Goal: Check status

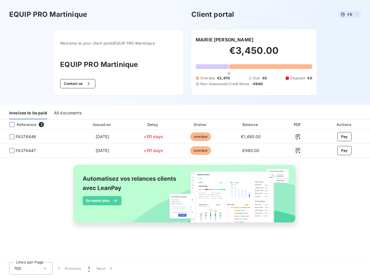
click at [350, 14] on span "FR" at bounding box center [350, 14] width 5 height 5
click at [77, 84] on button "Contact us" at bounding box center [77, 83] width 35 height 9
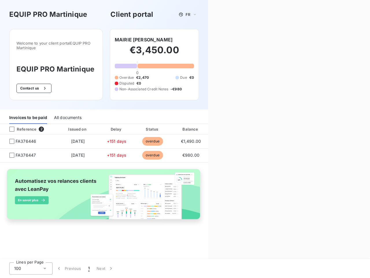
click at [217, 40] on div "Contact us Fill out the form below, and a member of our team will get back to y…" at bounding box center [289, 139] width 162 height 278
click at [28, 113] on div "Invoices to be paid" at bounding box center [28, 118] width 38 height 12
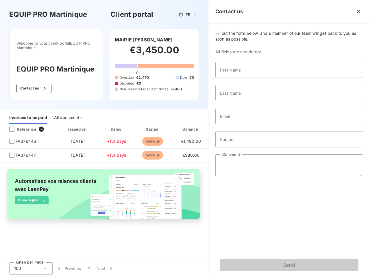
click at [67, 113] on div "All documents" at bounding box center [67, 118] width 27 height 12
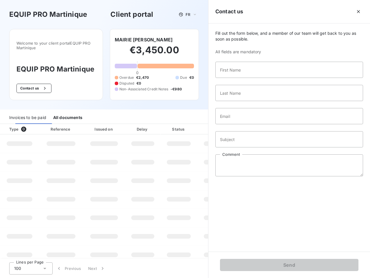
click at [37, 124] on th "Type 0" at bounding box center [19, 129] width 39 height 10
click at [12, 124] on th "Type 0" at bounding box center [19, 129] width 39 height 10
click at [102, 124] on th "Issued on" at bounding box center [104, 129] width 42 height 10
click at [153, 124] on th "Delay" at bounding box center [142, 129] width 35 height 10
click at [201, 124] on th "Amount" at bounding box center [216, 129] width 39 height 10
